Goal: Task Accomplishment & Management: Manage account settings

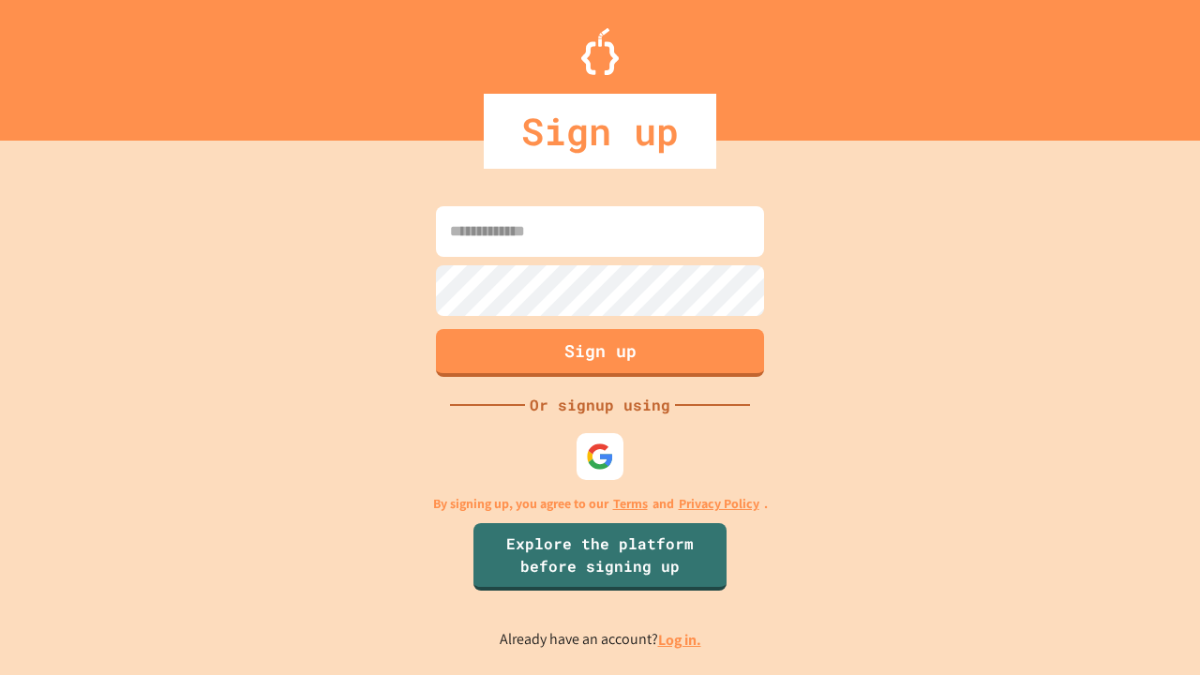
click at [681, 640] on link "Log in." at bounding box center [679, 640] width 43 height 20
